Goal: Information Seeking & Learning: Check status

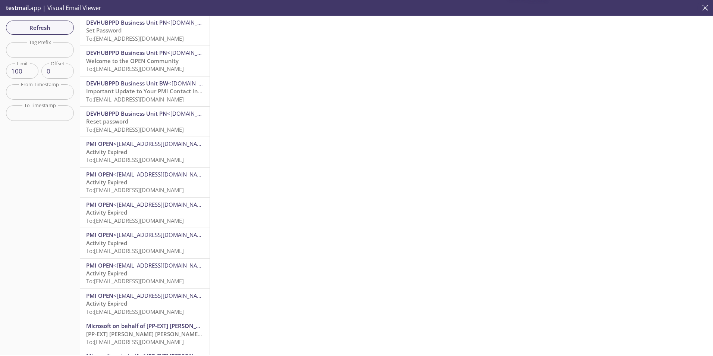
click at [704, 6] on icon "close" at bounding box center [705, 8] width 6 height 6
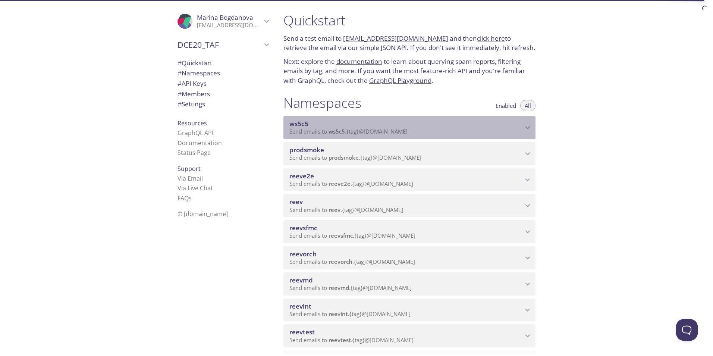
click at [421, 125] on span "ws5c5" at bounding box center [405, 124] width 233 height 8
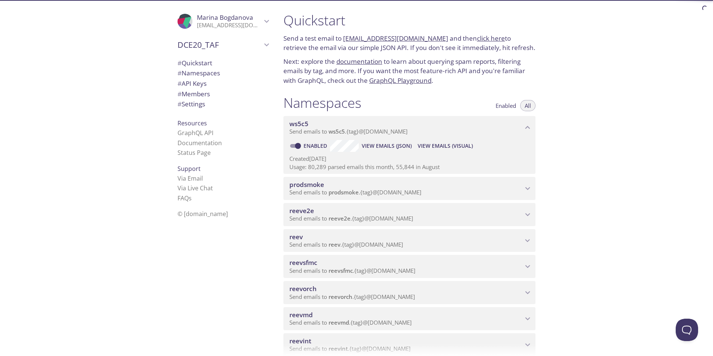
click at [421, 125] on span "ws5c5" at bounding box center [405, 124] width 233 height 8
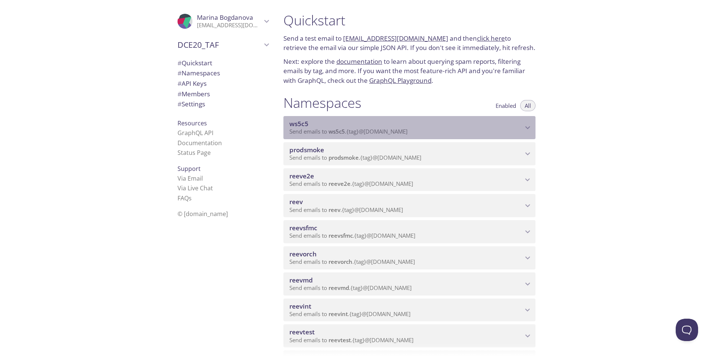
click at [407, 131] on span "Send emails to ws5c5 . {tag} @[DOMAIN_NAME]" at bounding box center [348, 130] width 118 height 7
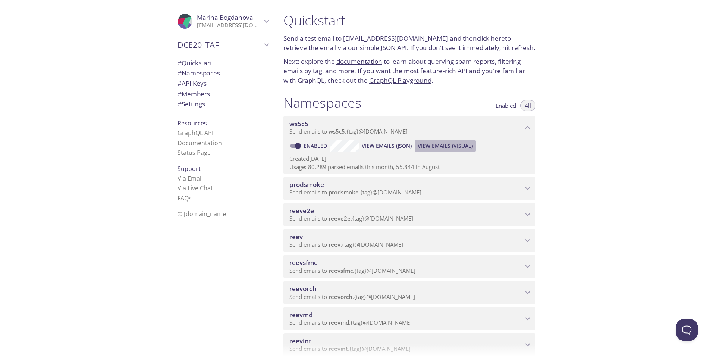
click at [436, 146] on span "View Emails (Visual)" at bounding box center [444, 145] width 55 height 9
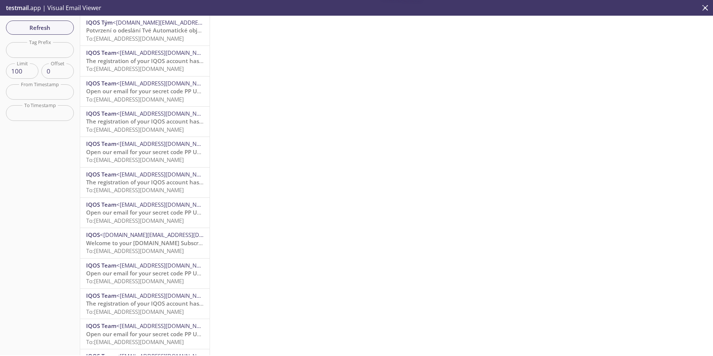
click at [160, 41] on span "To: [EMAIL_ADDRESS][DOMAIN_NAME]" at bounding box center [135, 38] width 98 height 7
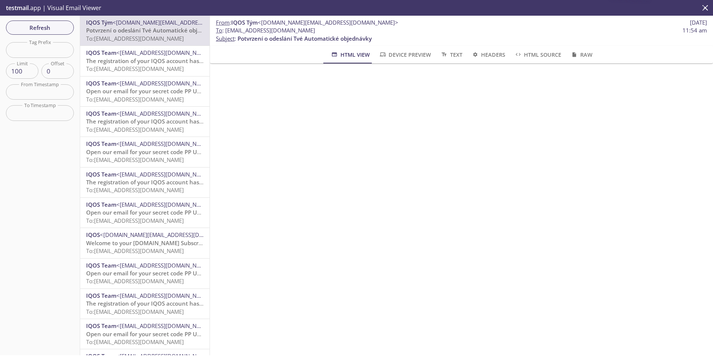
click at [708, 3] on button "close" at bounding box center [705, 8] width 16 height 16
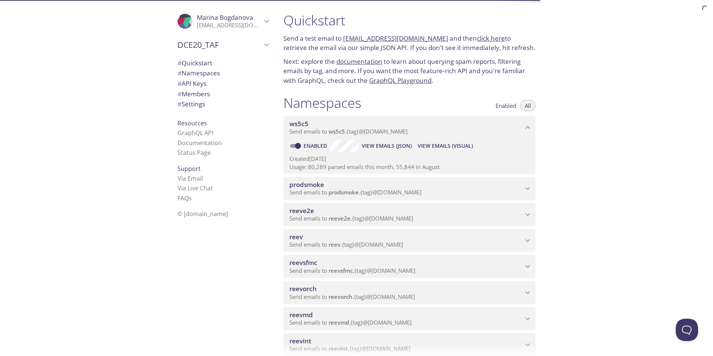
scroll to position [75, 0]
